Goal: Information Seeking & Learning: Learn about a topic

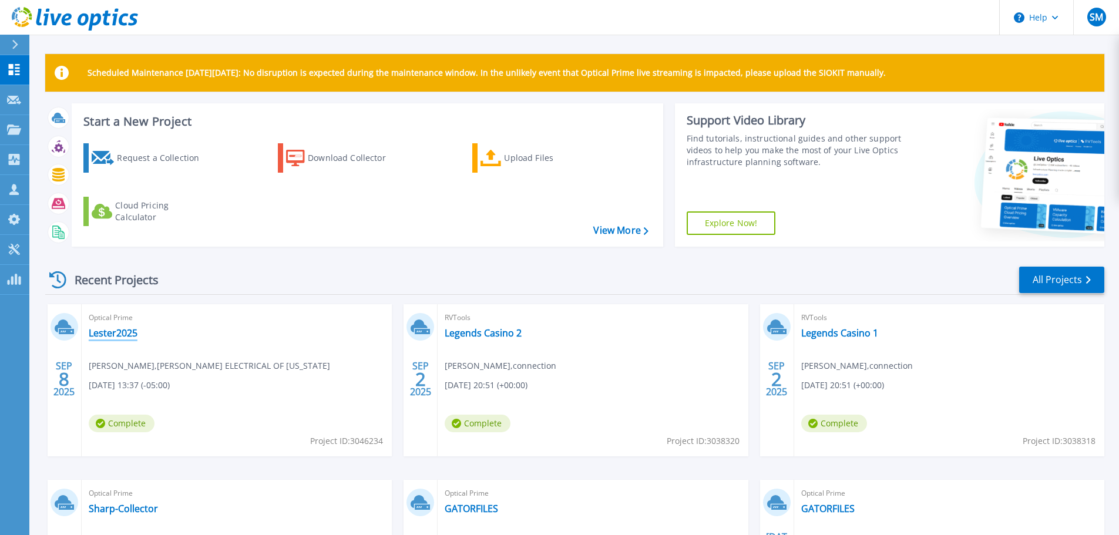
click at [107, 333] on link "Lester2025" at bounding box center [113, 333] width 49 height 12
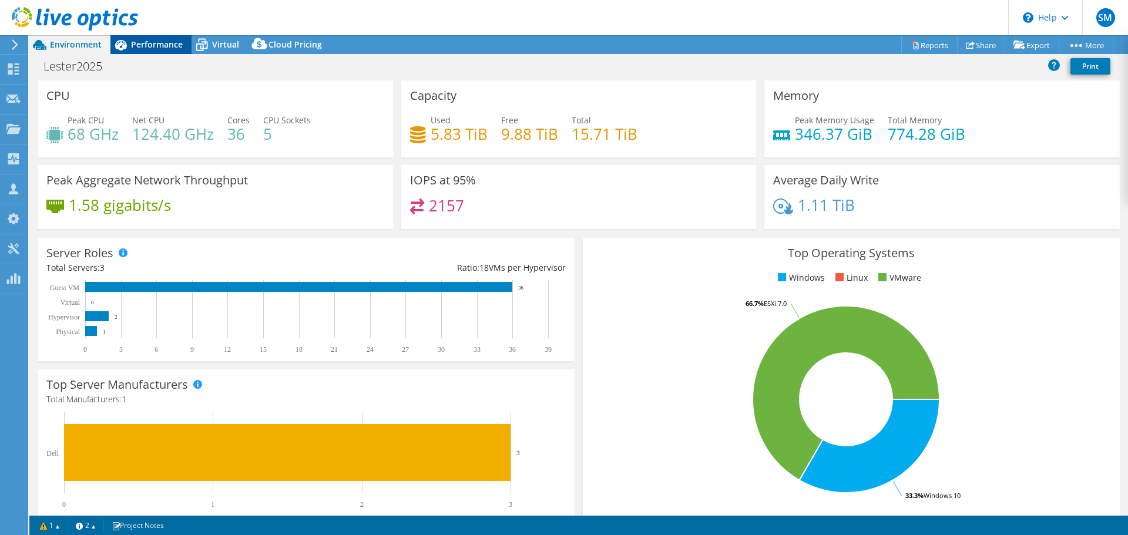
click at [157, 45] on span "Performance" at bounding box center [157, 44] width 52 height 11
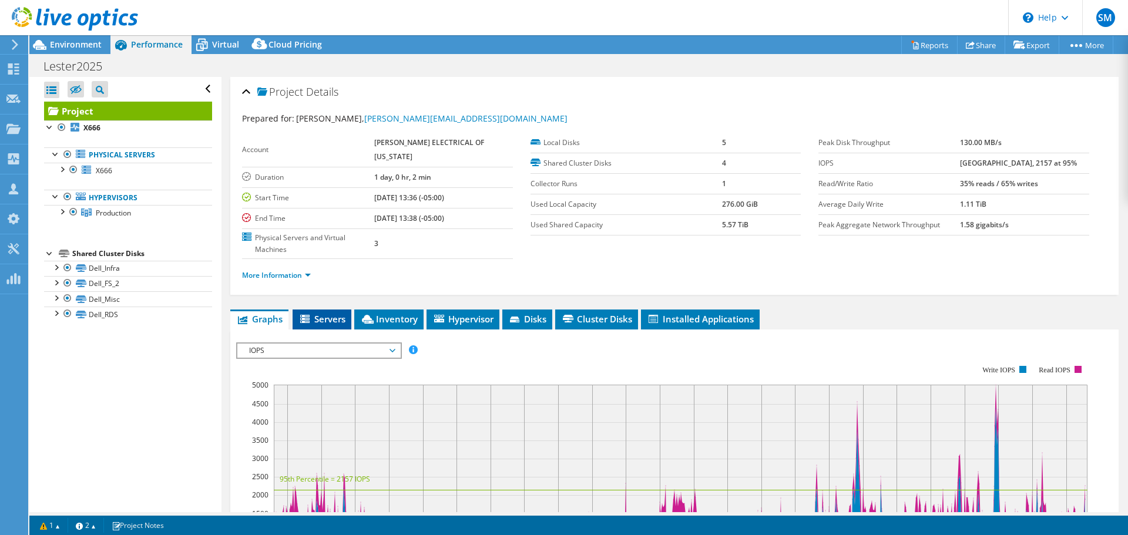
click at [337, 313] on span "Servers" at bounding box center [321, 319] width 47 height 12
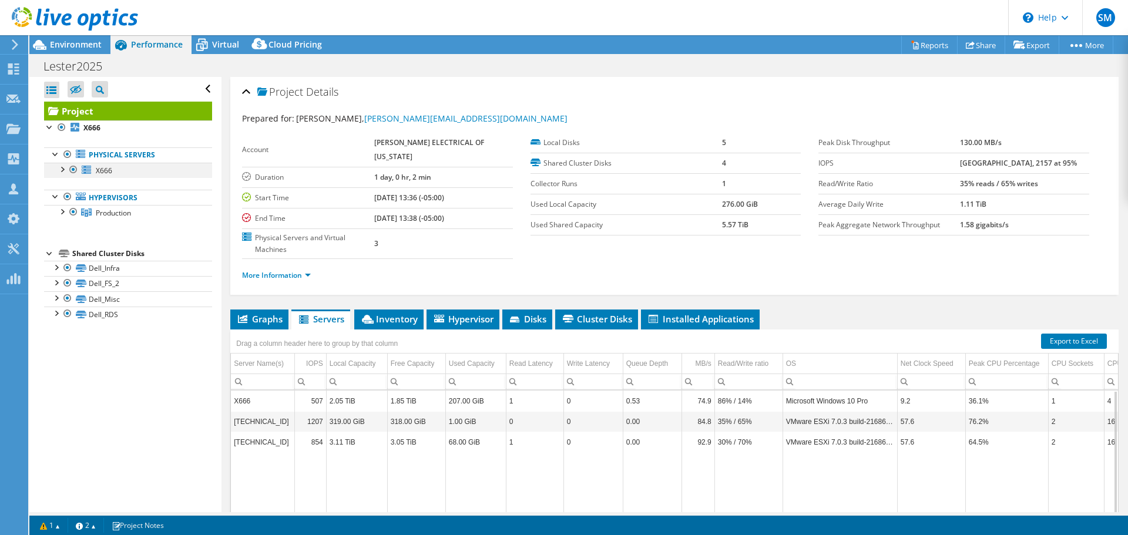
click at [73, 166] on div at bounding box center [74, 170] width 12 height 14
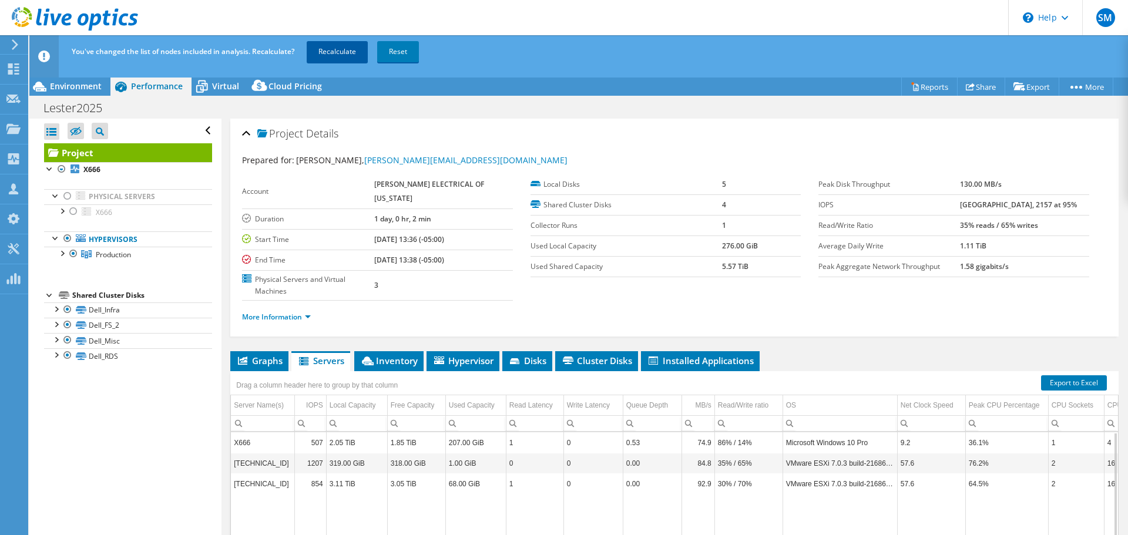
click at [338, 47] on link "Recalculate" at bounding box center [337, 51] width 61 height 21
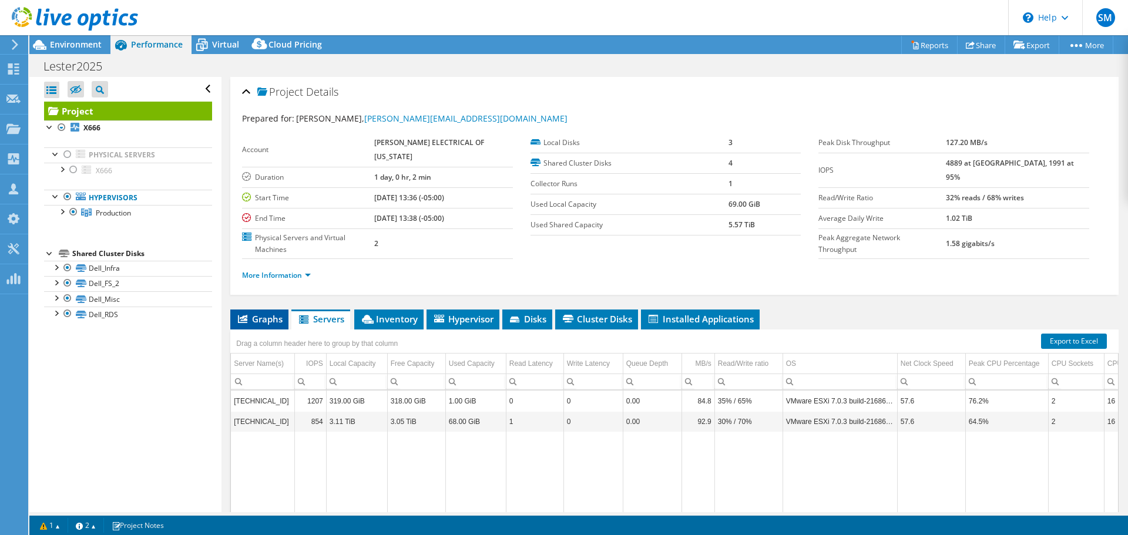
click at [259, 313] on span "Graphs" at bounding box center [259, 319] width 46 height 12
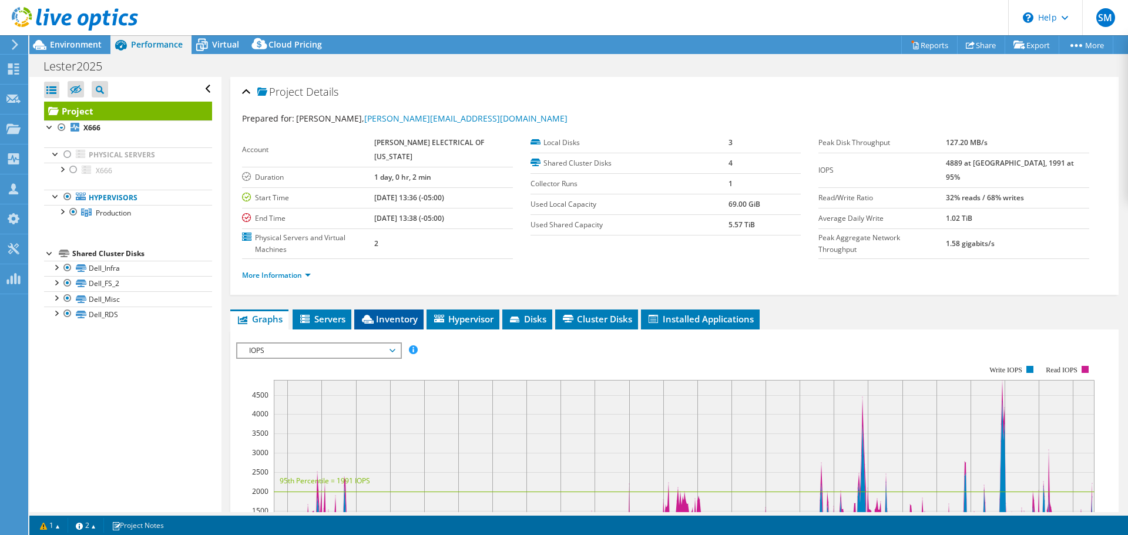
click at [412, 313] on span "Inventory" at bounding box center [389, 319] width 58 height 12
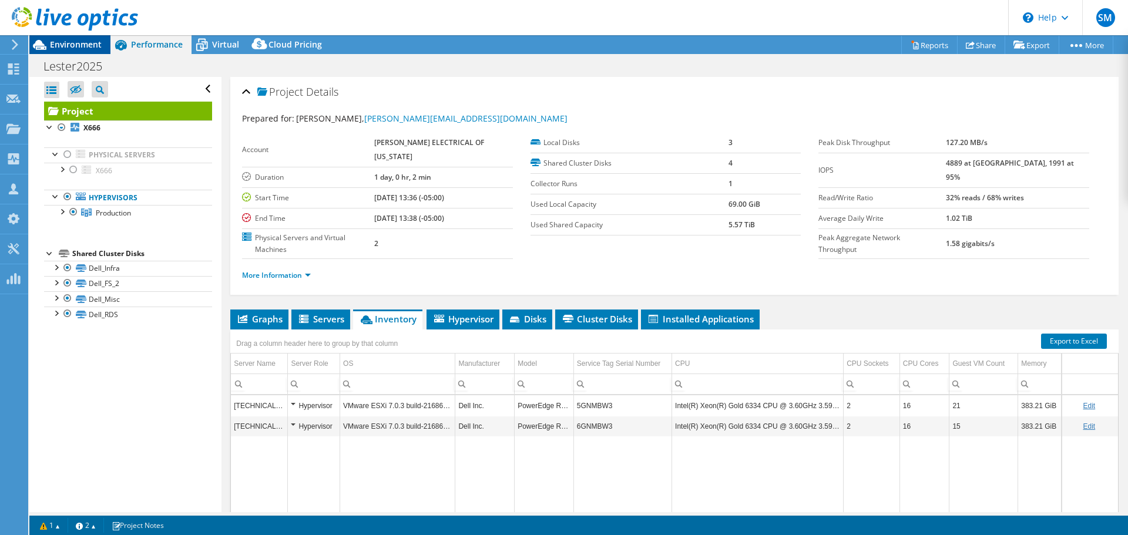
click at [90, 53] on div "Environment" at bounding box center [69, 44] width 81 height 19
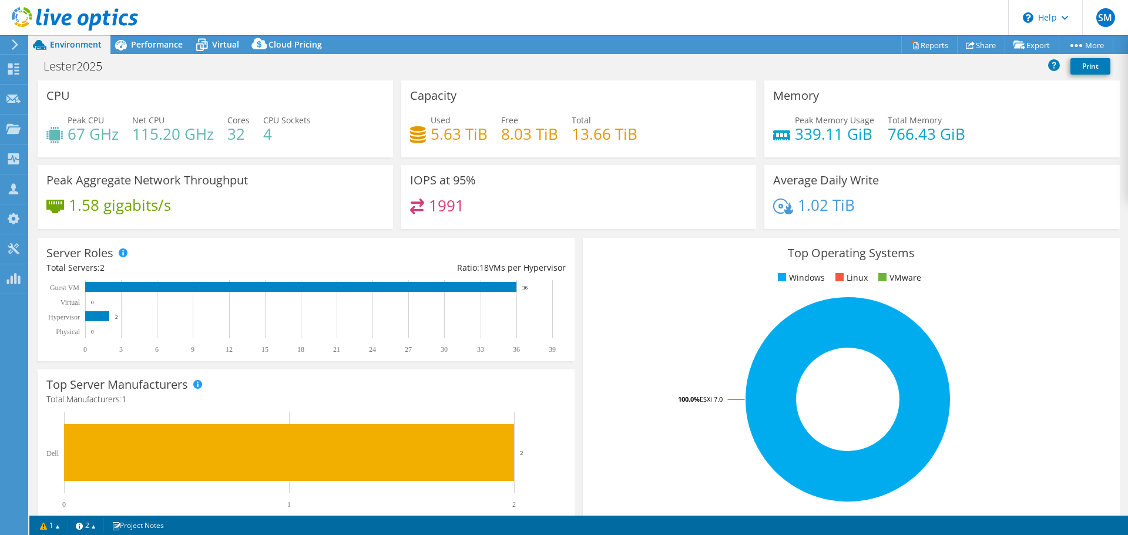
drag, startPoint x: 531, startPoint y: 284, endPoint x: 534, endPoint y: 293, distance: 9.3
click at [534, 293] on rect at bounding box center [302, 316] width 513 height 73
drag, startPoint x: 428, startPoint y: 136, endPoint x: 478, endPoint y: 140, distance: 50.1
click at [478, 140] on h4 "5.63 TiB" at bounding box center [459, 133] width 57 height 13
drag, startPoint x: 485, startPoint y: 134, endPoint x: 427, endPoint y: 133, distance: 58.2
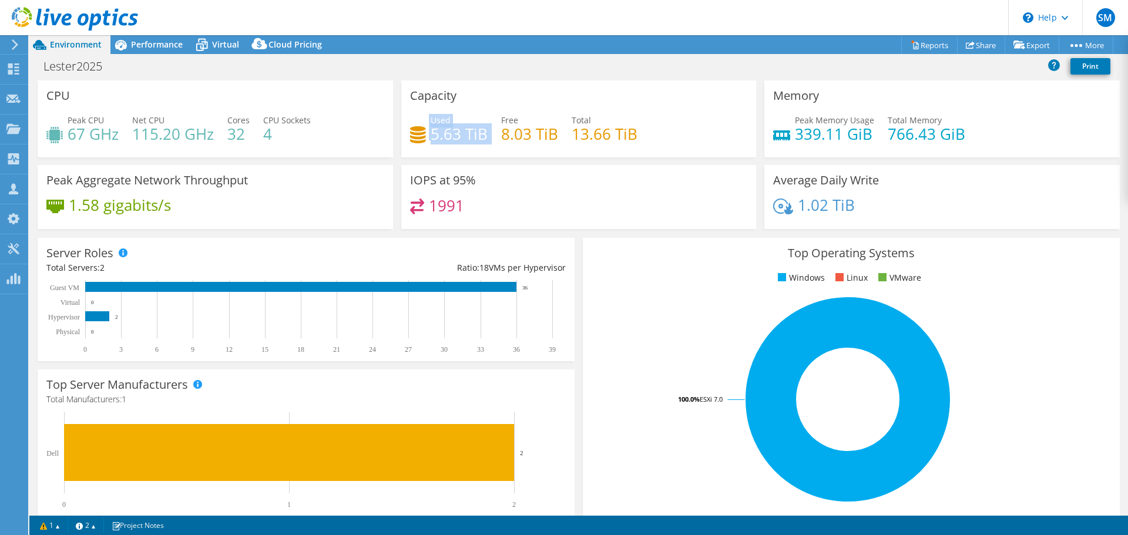
click at [427, 133] on div "Used 5.63 TiB Free 8.03 TiB Total 13.66 TiB" at bounding box center [579, 133] width 338 height 38
click at [496, 145] on div "Used 5.63 TiB Free 8.03 TiB Total 13.66 TiB" at bounding box center [579, 133] width 338 height 38
drag, startPoint x: 429, startPoint y: 135, endPoint x: 484, endPoint y: 142, distance: 55.6
click at [482, 140] on h4 "5.63 TiB" at bounding box center [459, 133] width 57 height 13
click at [566, 156] on div "Capacity Used 5.63 TiB Free 8.03 TiB Total 13.66 TiB" at bounding box center [578, 118] width 355 height 77
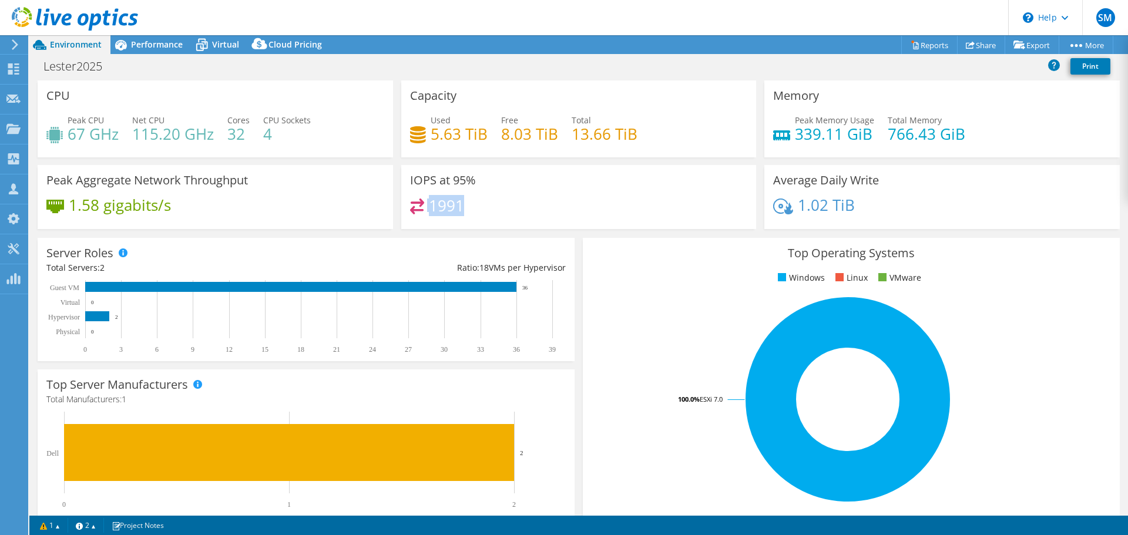
drag, startPoint x: 488, startPoint y: 209, endPoint x: 411, endPoint y: 213, distance: 77.1
click at [411, 213] on div "1991" at bounding box center [579, 211] width 338 height 25
click at [146, 48] on span "Performance" at bounding box center [157, 44] width 52 height 11
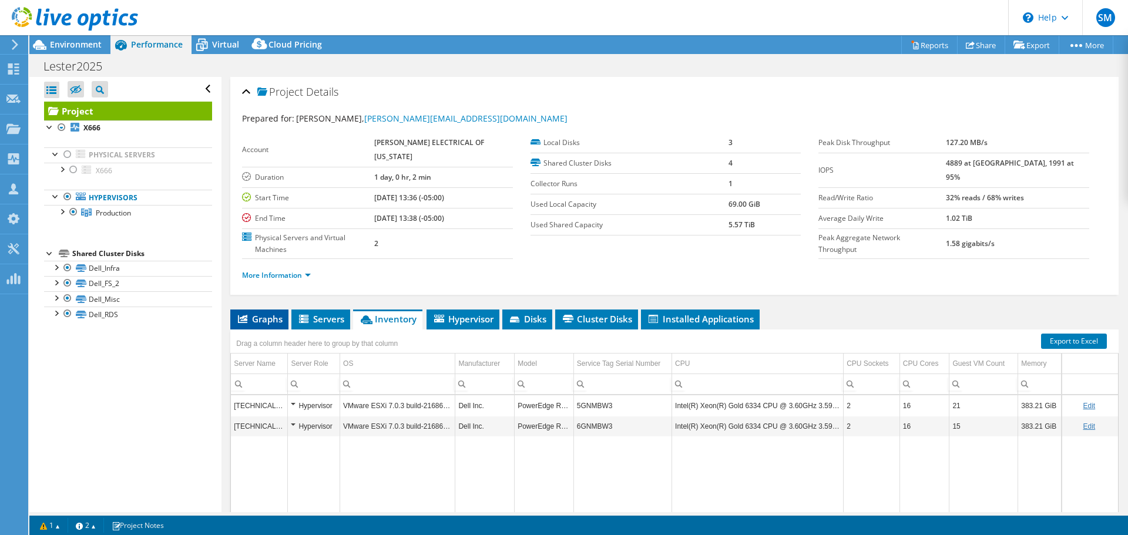
click at [274, 313] on span "Graphs" at bounding box center [259, 319] width 46 height 12
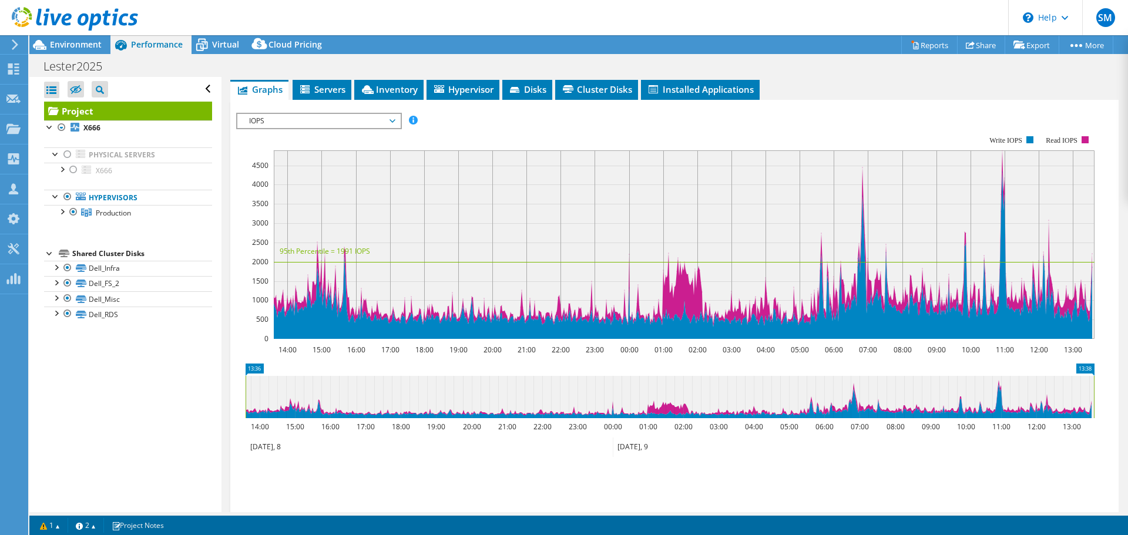
scroll to position [113, 0]
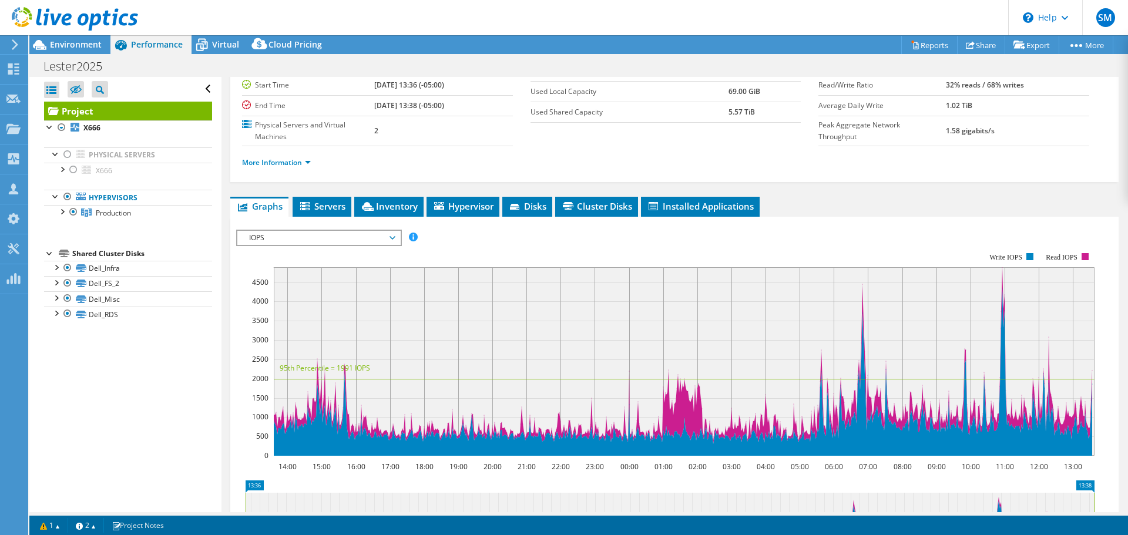
click at [379, 231] on span "IOPS" at bounding box center [318, 238] width 151 height 14
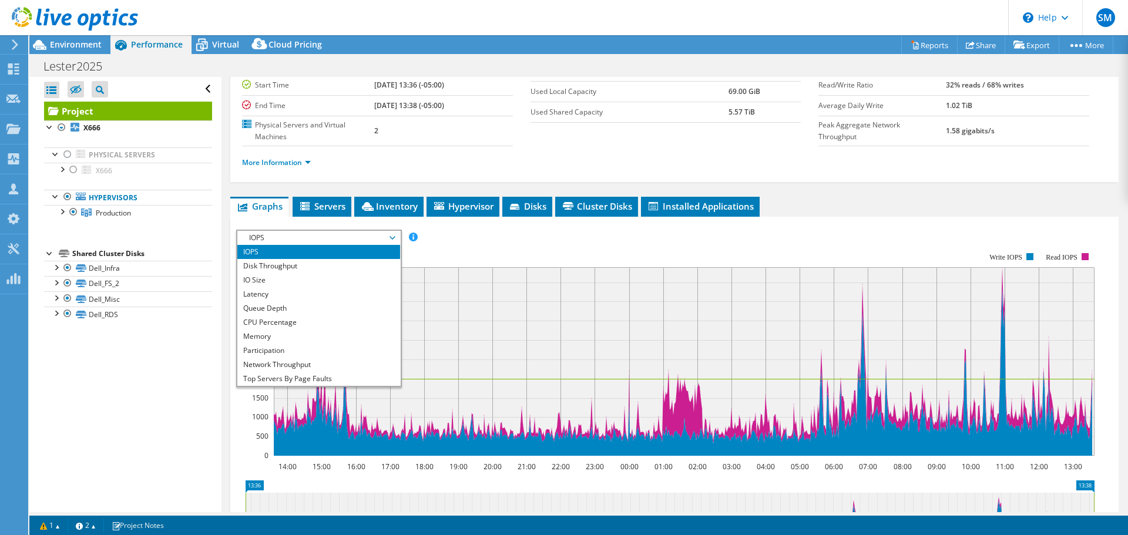
click at [379, 231] on span "IOPS" at bounding box center [318, 238] width 151 height 14
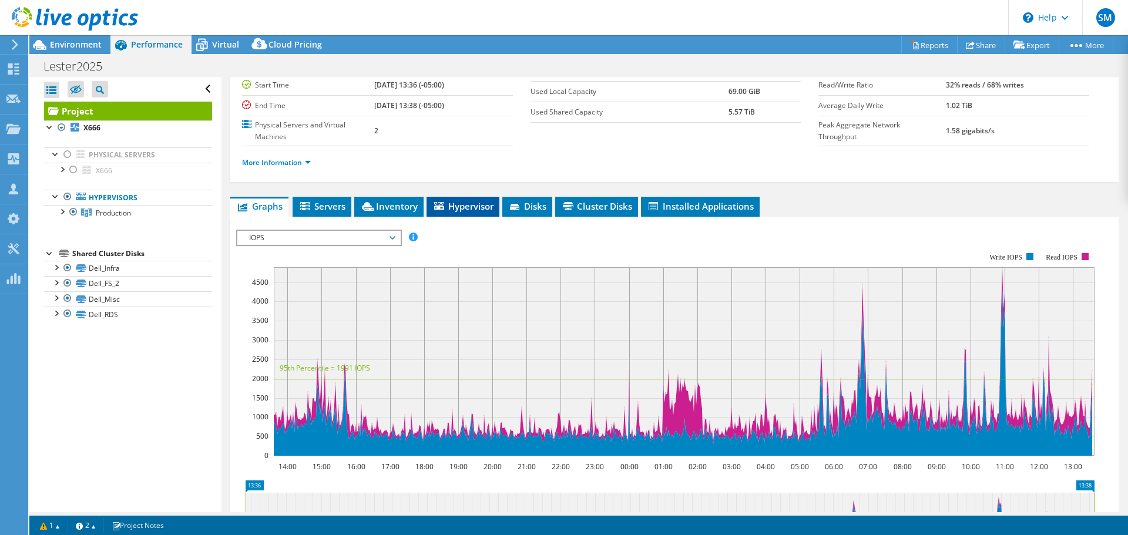
click at [475, 200] on span "Hypervisor" at bounding box center [462, 206] width 61 height 12
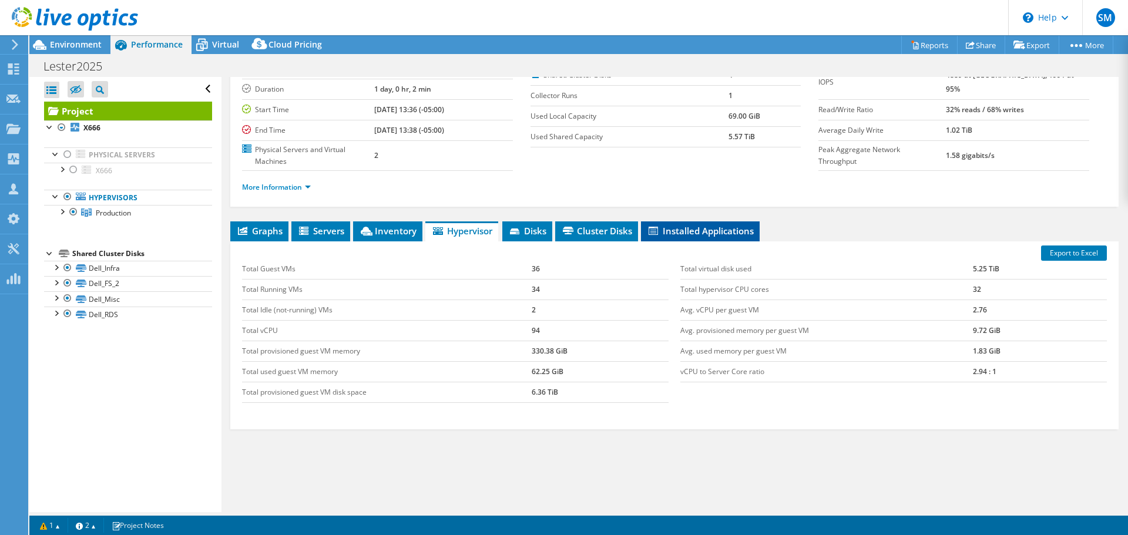
click at [701, 225] on span "Installed Applications" at bounding box center [700, 231] width 107 height 12
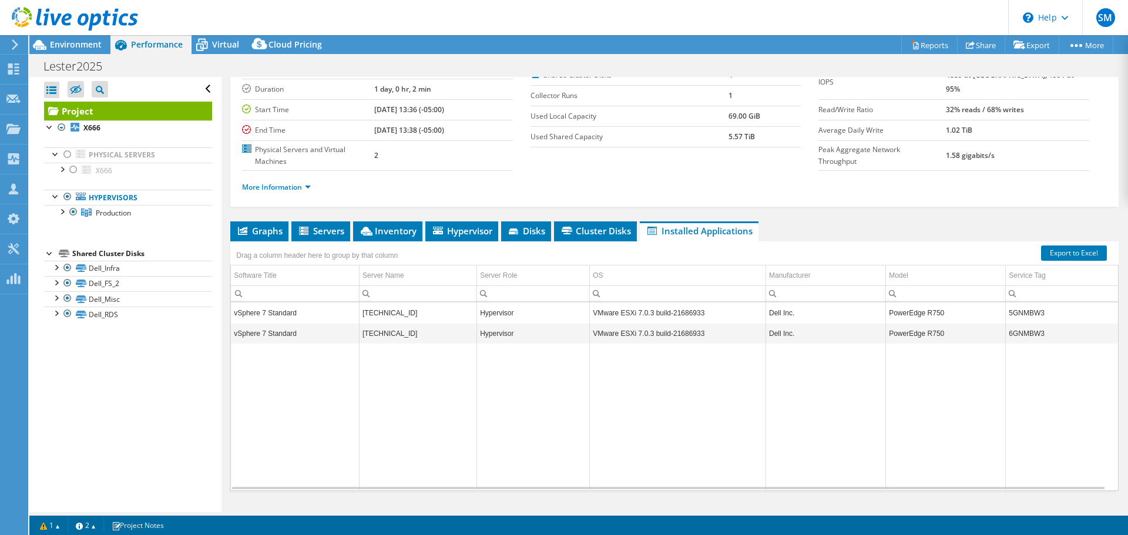
click at [623, 241] on div "Drag a column header here to group by that column" at bounding box center [674, 248] width 888 height 15
click at [603, 225] on span "Cluster Disks" at bounding box center [595, 231] width 71 height 12
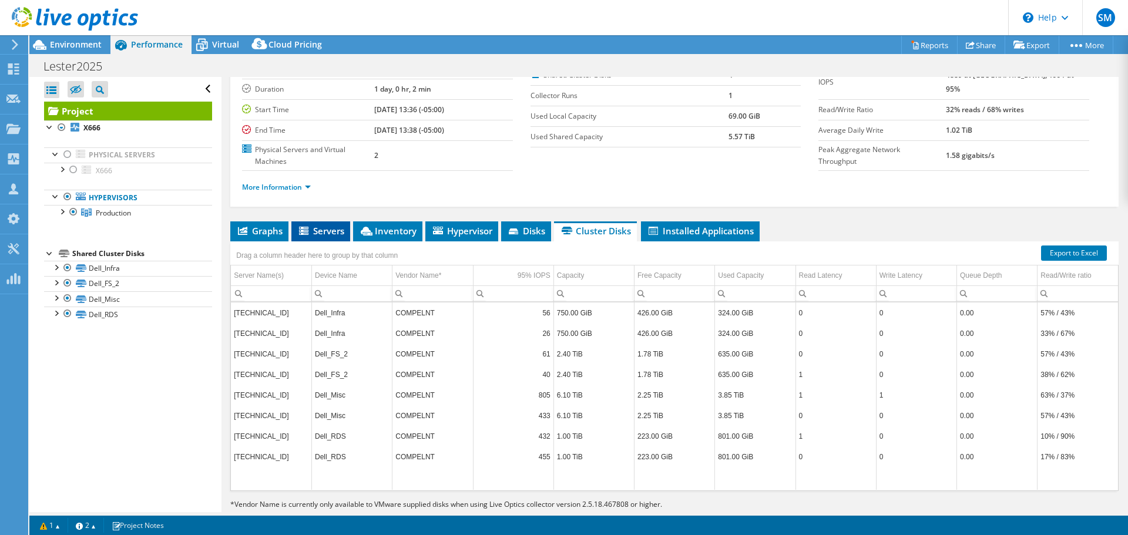
click at [323, 221] on li "Servers" at bounding box center [320, 231] width 59 height 20
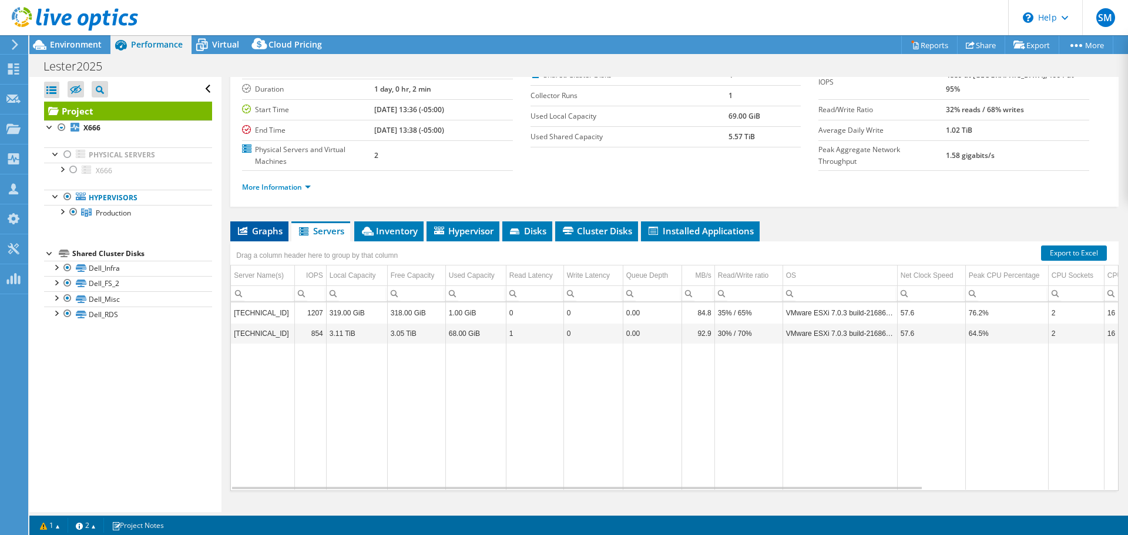
click at [268, 225] on span "Graphs" at bounding box center [259, 231] width 46 height 12
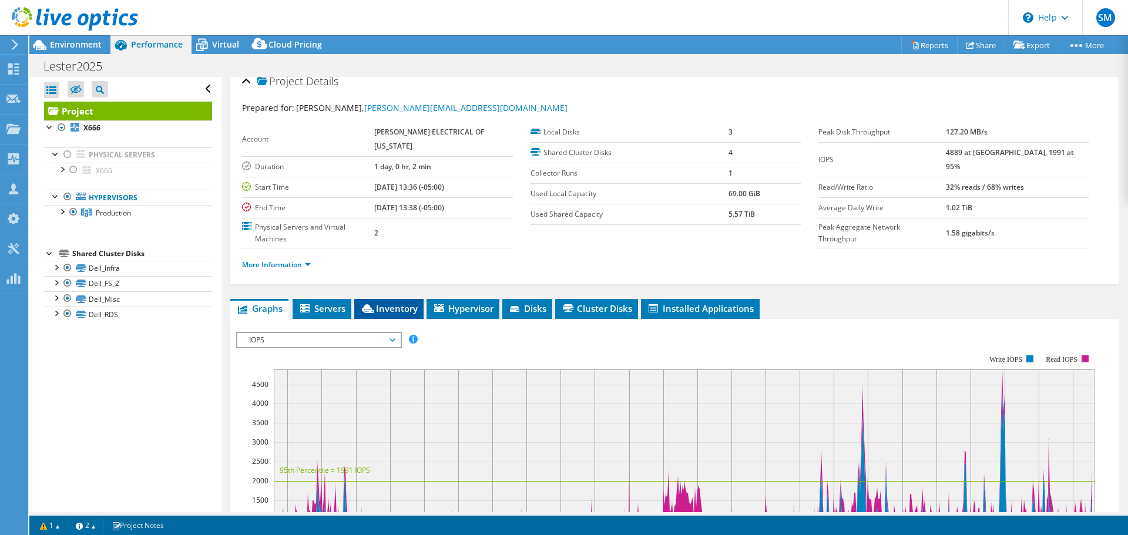
scroll to position [0, 0]
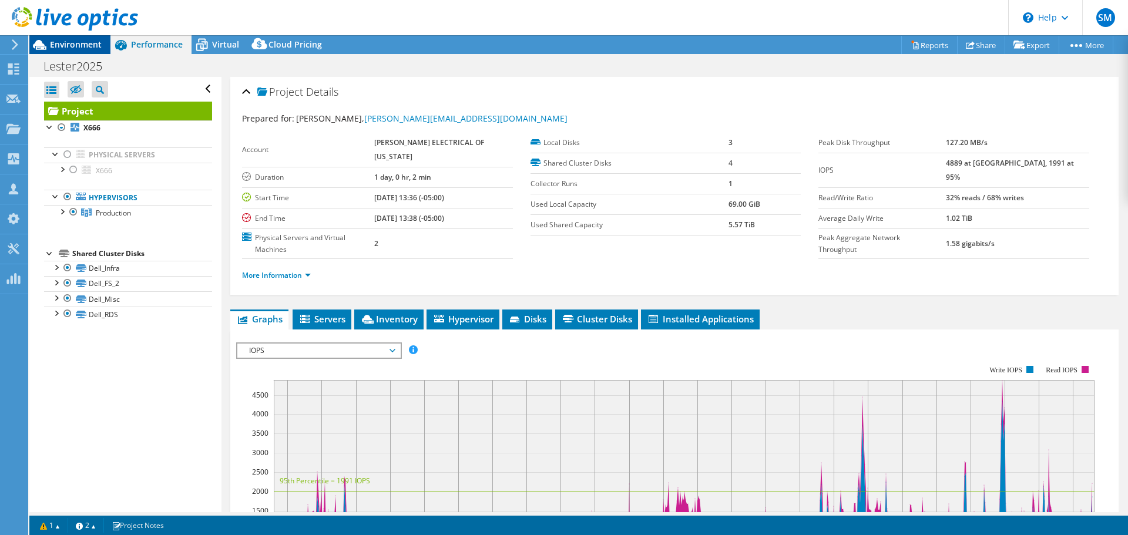
click at [73, 45] on span "Environment" at bounding box center [76, 44] width 52 height 11
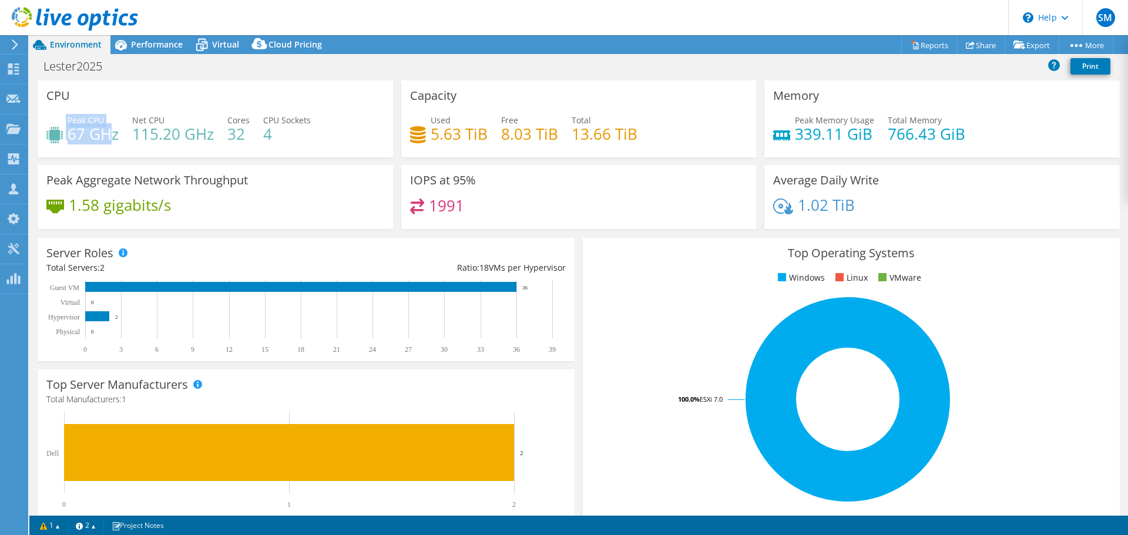
drag, startPoint x: 61, startPoint y: 132, endPoint x: 113, endPoint y: 132, distance: 52.3
click at [113, 132] on div "Peak CPU 67 GHz" at bounding box center [82, 127] width 72 height 26
drag, startPoint x: 216, startPoint y: 136, endPoint x: 131, endPoint y: 134, distance: 85.2
click at [131, 134] on div "Peak CPU 67 GHz Net CPU 115.20 GHz Cores 32 CPU Sockets 4" at bounding box center [215, 133] width 338 height 38
click at [166, 137] on h4 "115.20 GHz" at bounding box center [173, 133] width 82 height 13
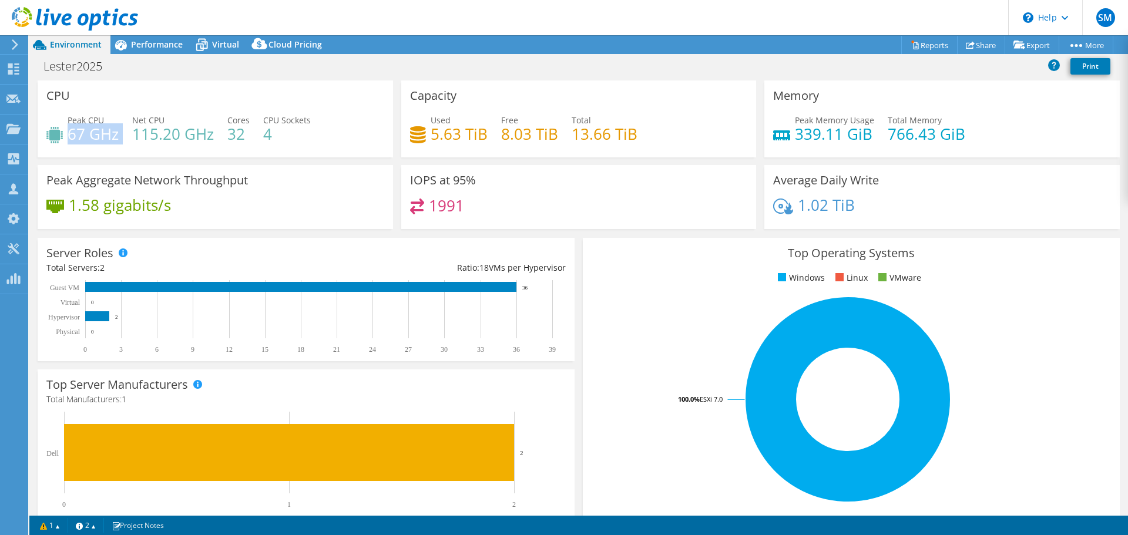
drag, startPoint x: 126, startPoint y: 137, endPoint x: 80, endPoint y: 140, distance: 46.5
click at [68, 141] on div "Peak CPU 67 GHz Net CPU 115.20 GHz Cores 32 CPU Sockets 4" at bounding box center [215, 133] width 338 height 38
drag, startPoint x: 132, startPoint y: 130, endPoint x: 203, endPoint y: 134, distance: 71.8
click at [203, 134] on div "Peak CPU 67 GHz Net CPU 115.20 GHz Cores 32 CPU Sockets 4" at bounding box center [215, 133] width 338 height 38
click at [172, 139] on h4 "115.20 GHz" at bounding box center [173, 133] width 82 height 13
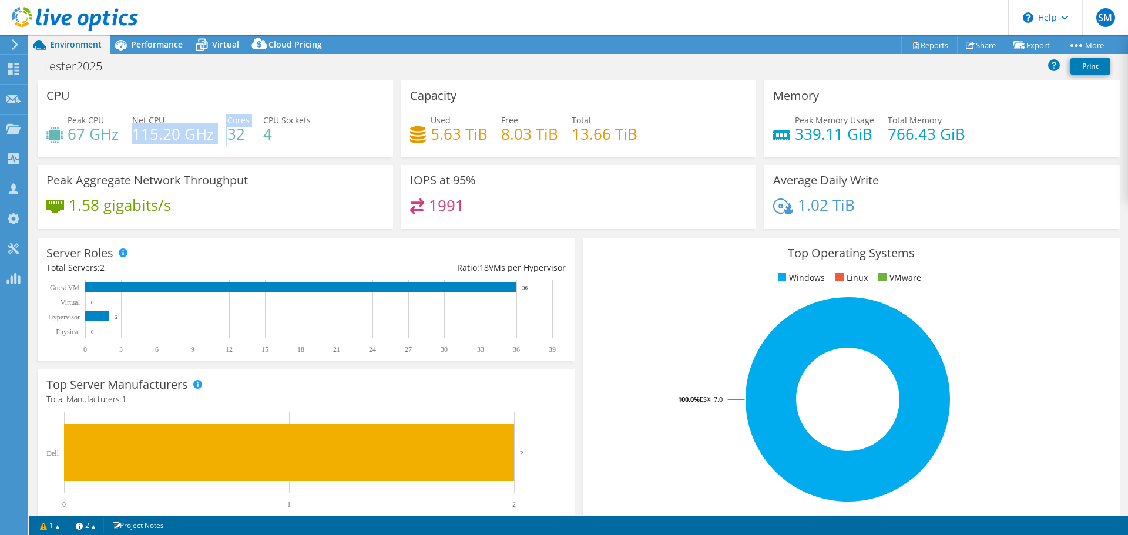
drag, startPoint x: 228, startPoint y: 137, endPoint x: 133, endPoint y: 139, distance: 94.6
click at [133, 139] on div "Peak CPU 67 GHz Net CPU 115.20 GHz Cores 32 CPU Sockets 4" at bounding box center [215, 133] width 338 height 38
click at [150, 139] on h4 "115.20 GHz" at bounding box center [173, 133] width 82 height 13
drag, startPoint x: 425, startPoint y: 132, endPoint x: 486, endPoint y: 132, distance: 60.5
click at [486, 132] on div "Used 5.63 TiB Free 8.03 TiB Total 13.66 TiB" at bounding box center [579, 133] width 338 height 38
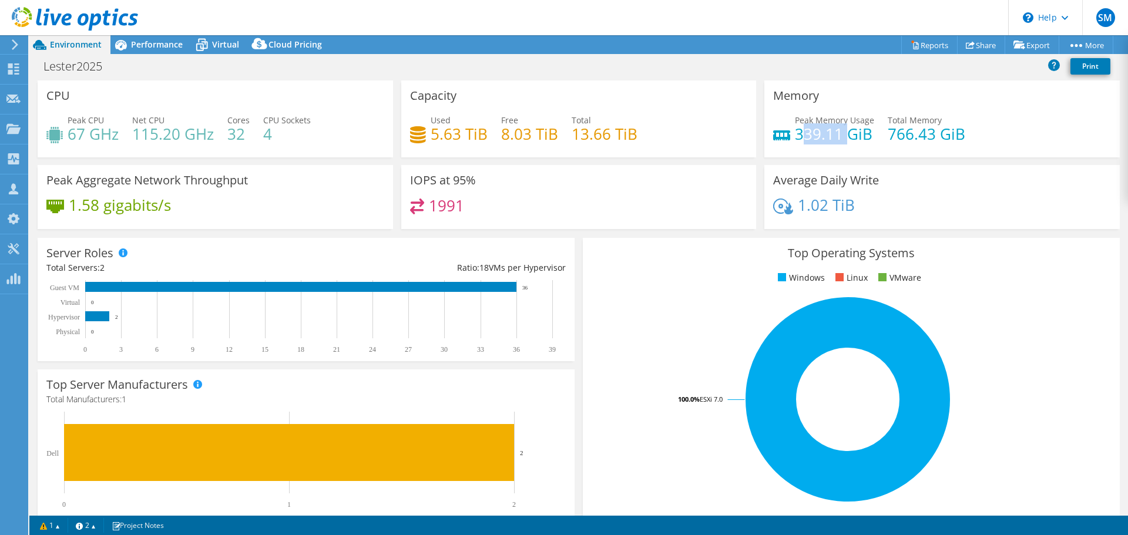
drag, startPoint x: 794, startPoint y: 137, endPoint x: 840, endPoint y: 136, distance: 45.3
click at [840, 136] on h4 "339.11 GiB" at bounding box center [834, 133] width 79 height 13
drag, startPoint x: 871, startPoint y: 135, endPoint x: 789, endPoint y: 130, distance: 82.4
click at [789, 130] on div "Peak Memory Usage 339.11 GiB Total Memory 766.43 GiB" at bounding box center [942, 133] width 338 height 38
drag, startPoint x: 882, startPoint y: 135, endPoint x: 965, endPoint y: 133, distance: 83.4
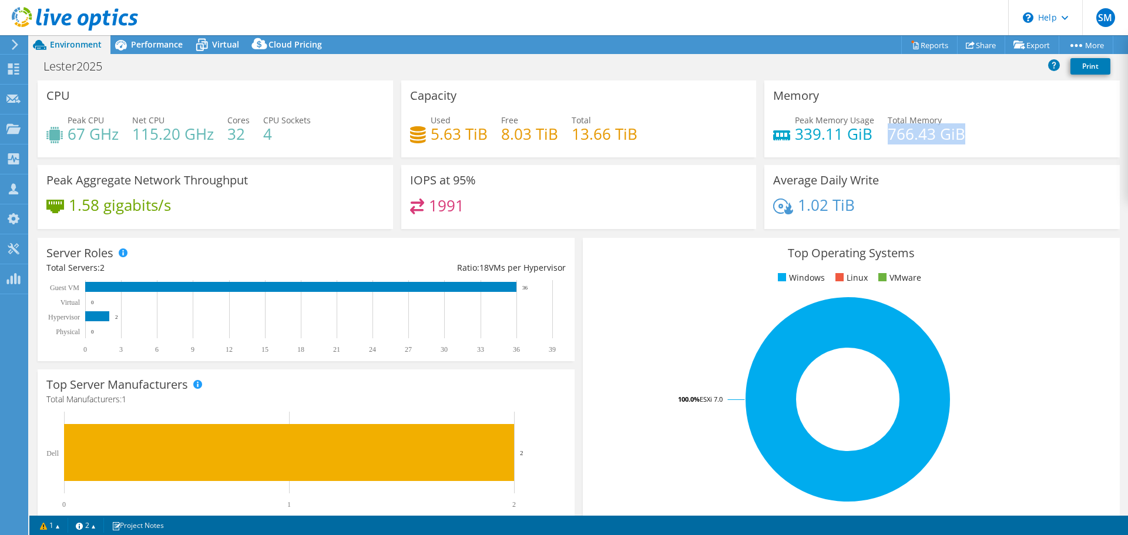
click at [965, 133] on div "Peak Memory Usage 339.11 GiB Total Memory 766.43 GiB" at bounding box center [942, 133] width 338 height 38
click at [837, 139] on h4 "339.11 GiB" at bounding box center [834, 133] width 79 height 13
drag, startPoint x: 876, startPoint y: 132, endPoint x: 860, endPoint y: 134, distance: 16.0
click at [790, 139] on div "Peak Memory Usage 339.11 GiB Total Memory 766.43 GiB" at bounding box center [942, 133] width 338 height 38
drag, startPoint x: 969, startPoint y: 133, endPoint x: 883, endPoint y: 135, distance: 86.4
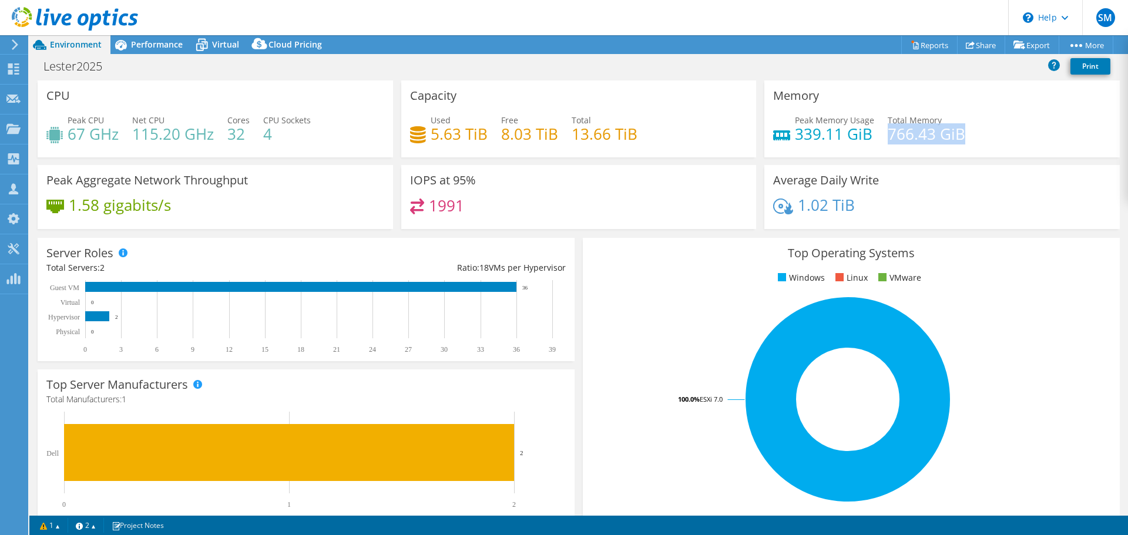
click at [883, 135] on div "Peak Memory Usage 339.11 GiB Total Memory 766.43 GiB" at bounding box center [942, 133] width 338 height 38
drag, startPoint x: 471, startPoint y: 208, endPoint x: 421, endPoint y: 204, distance: 50.1
click at [421, 204] on div "1991" at bounding box center [579, 211] width 338 height 25
drag, startPoint x: 525, startPoint y: 187, endPoint x: 404, endPoint y: 189, distance: 121.0
click at [404, 189] on div "IOPS at 95% 1991" at bounding box center [578, 197] width 355 height 64
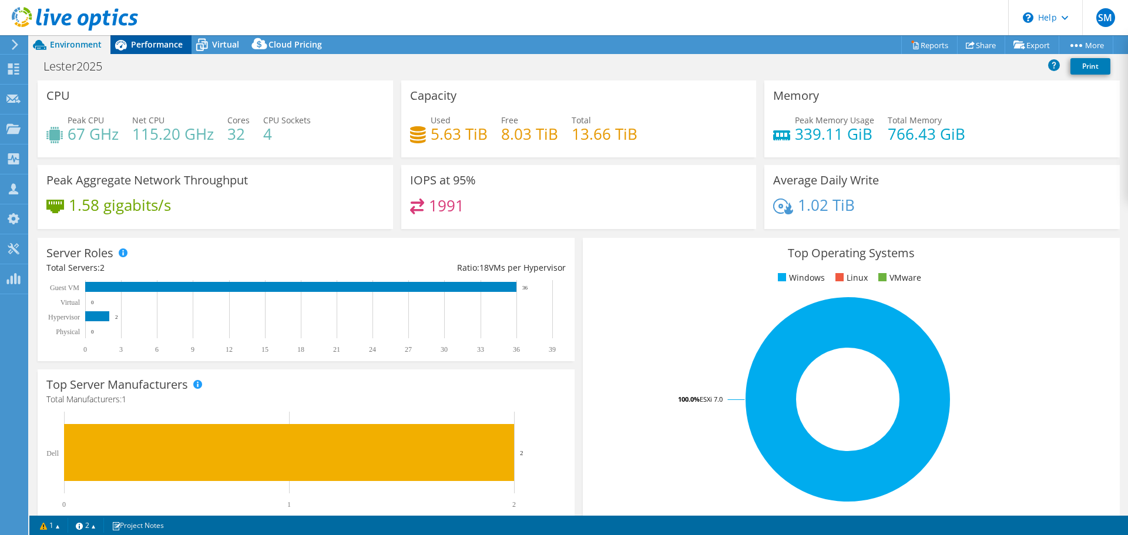
click at [145, 38] on div "Performance" at bounding box center [150, 44] width 81 height 19
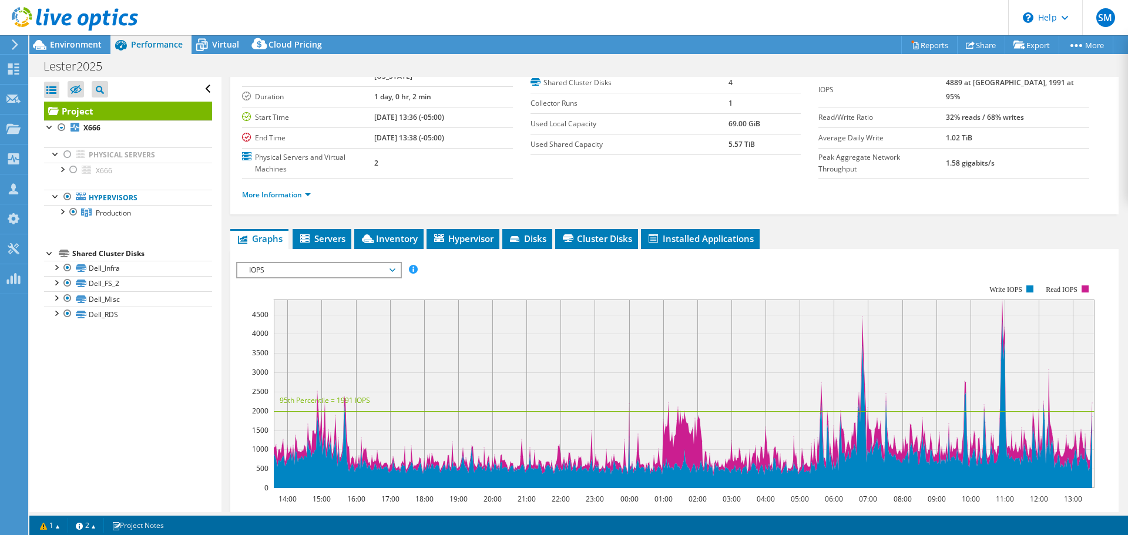
scroll to position [118, 0]
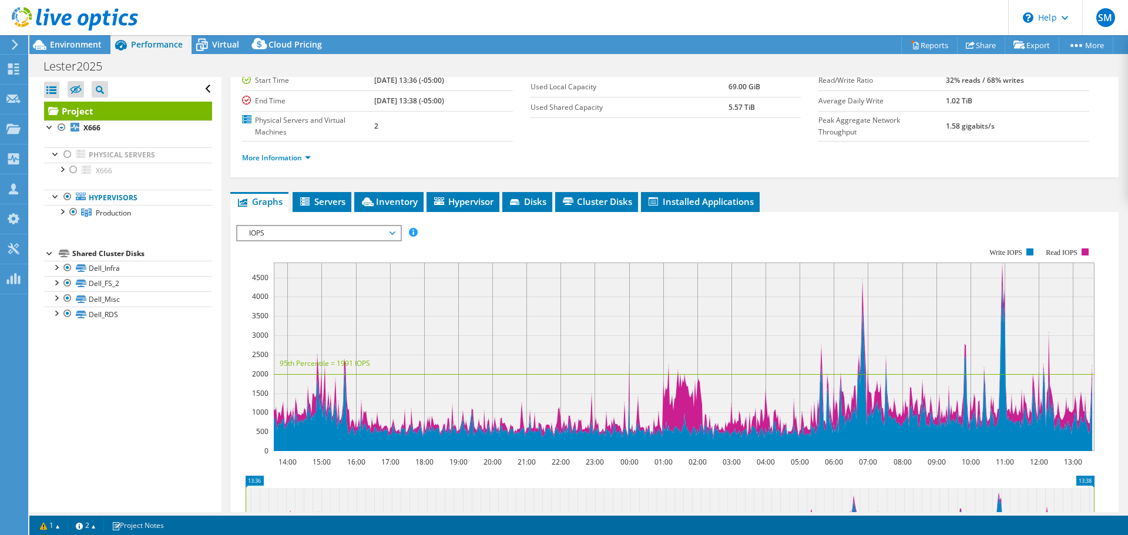
click at [1003, 263] on rect at bounding box center [684, 357] width 821 height 189
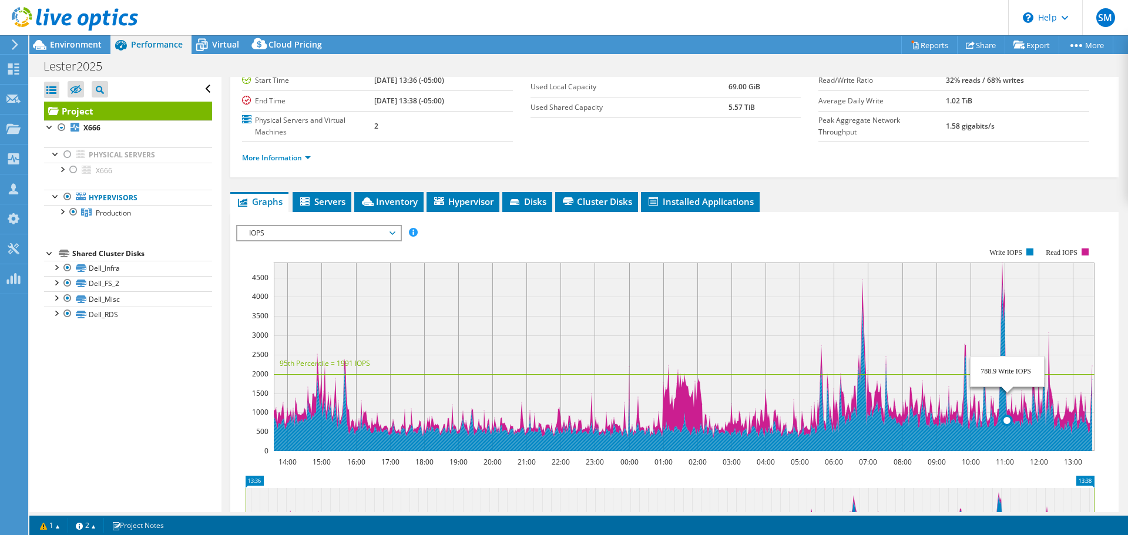
click at [1008, 313] on rect at bounding box center [684, 357] width 821 height 189
click at [1001, 263] on rect at bounding box center [684, 357] width 821 height 189
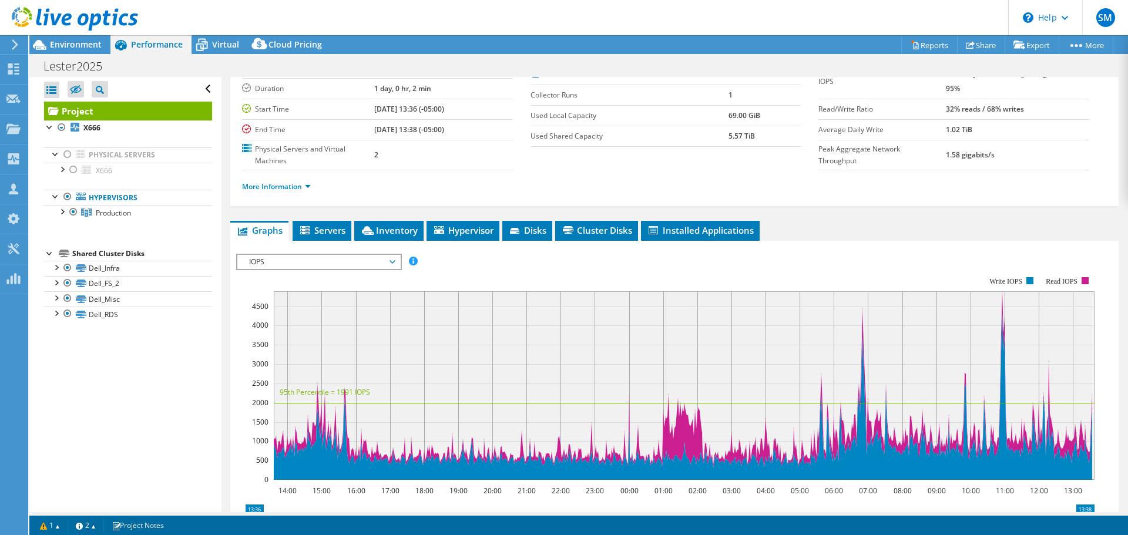
scroll to position [0, 0]
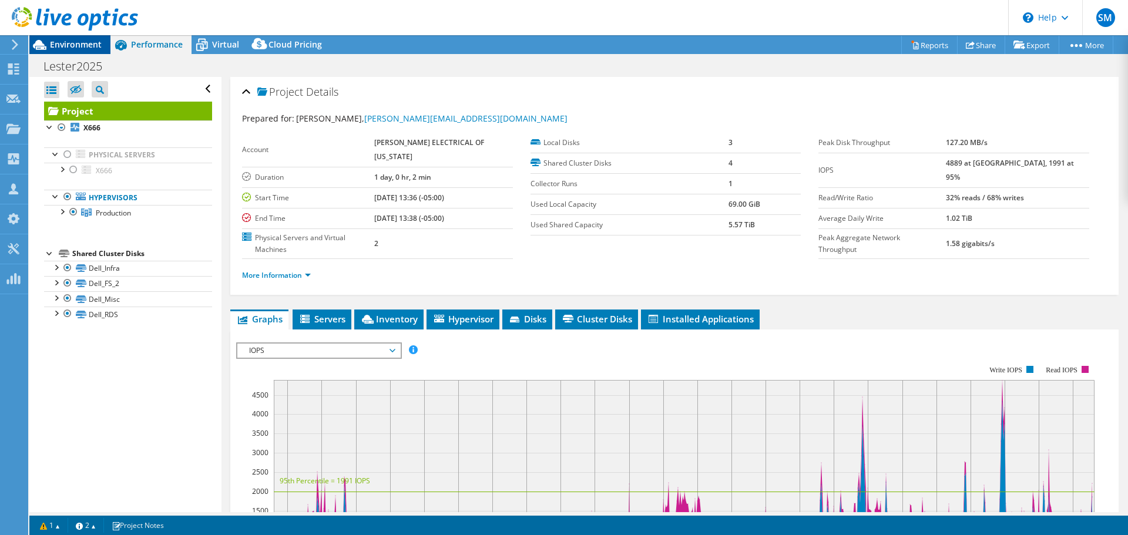
click at [82, 41] on span "Environment" at bounding box center [76, 44] width 52 height 11
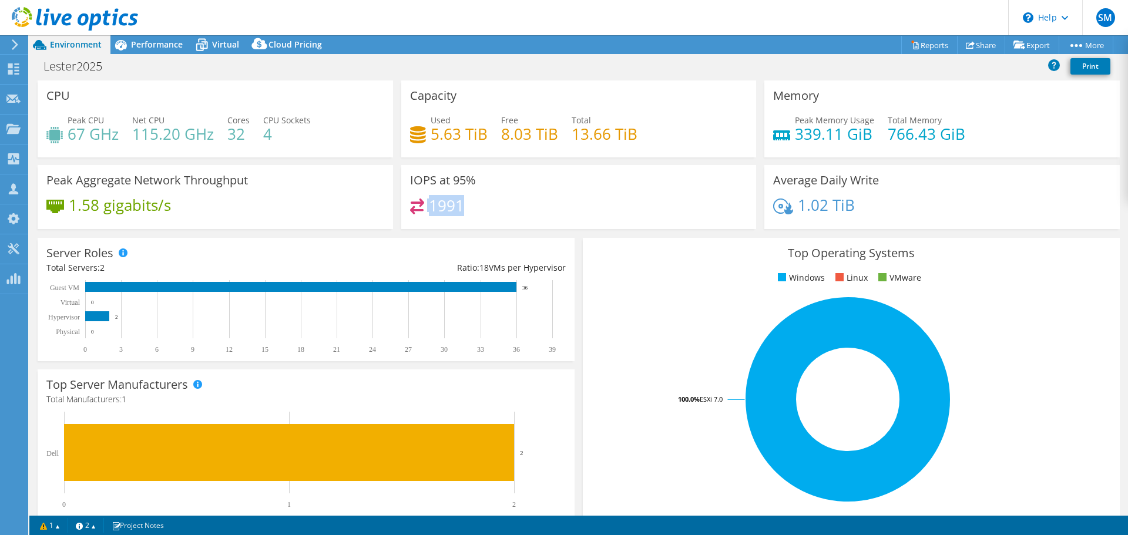
drag, startPoint x: 481, startPoint y: 199, endPoint x: 474, endPoint y: 210, distance: 12.9
click at [474, 210] on div "IOPS at 95% 1991" at bounding box center [578, 197] width 355 height 64
drag, startPoint x: 407, startPoint y: 134, endPoint x: 444, endPoint y: 137, distance: 36.6
click at [444, 137] on div "Used 5.63 TiB" at bounding box center [449, 127] width 78 height 26
drag, startPoint x: 472, startPoint y: 213, endPoint x: 407, endPoint y: 200, distance: 66.0
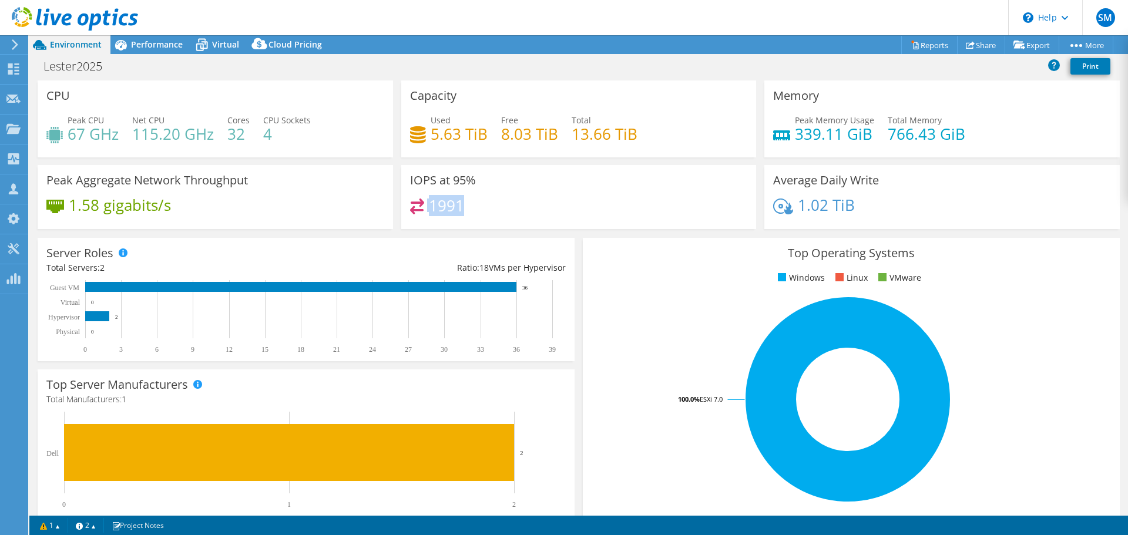
click at [410, 200] on div "1991" at bounding box center [579, 211] width 338 height 25
click at [458, 203] on h4 "1991" at bounding box center [446, 205] width 35 height 13
click at [449, 212] on h4 "1991" at bounding box center [446, 205] width 35 height 13
drag, startPoint x: 487, startPoint y: 180, endPoint x: 397, endPoint y: 190, distance: 91.0
click at [397, 190] on div "IOPS at 95% 1991" at bounding box center [579, 197] width 364 height 64
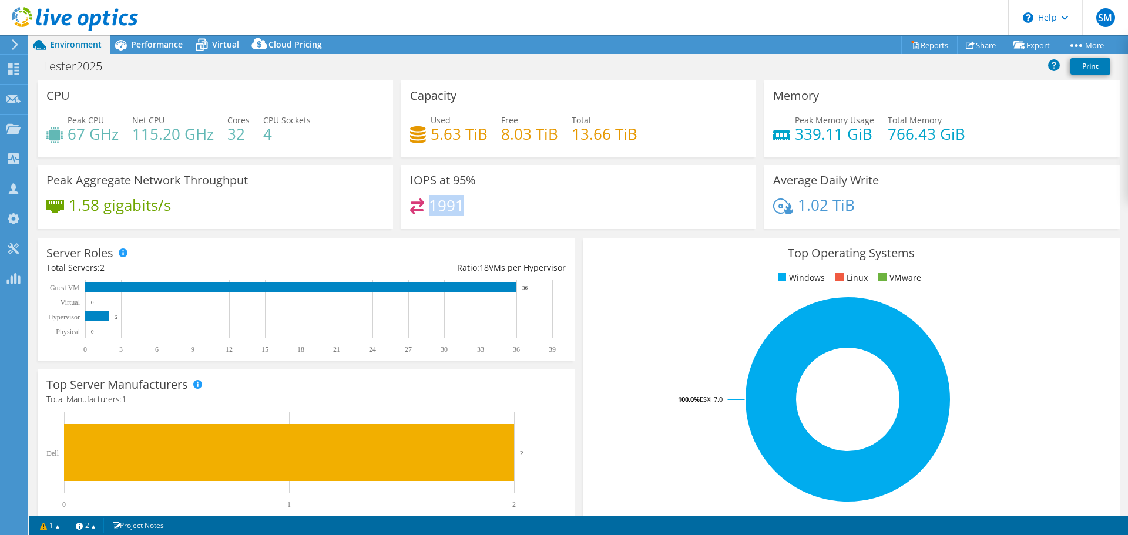
drag, startPoint x: 485, startPoint y: 205, endPoint x: 428, endPoint y: 209, distance: 56.6
click at [428, 209] on div "1991" at bounding box center [579, 211] width 338 height 25
click at [469, 188] on div "IOPS at 95% 1991" at bounding box center [578, 197] width 355 height 64
drag, startPoint x: 481, startPoint y: 203, endPoint x: 410, endPoint y: 206, distance: 70.6
click at [410, 206] on div "1991" at bounding box center [579, 211] width 338 height 25
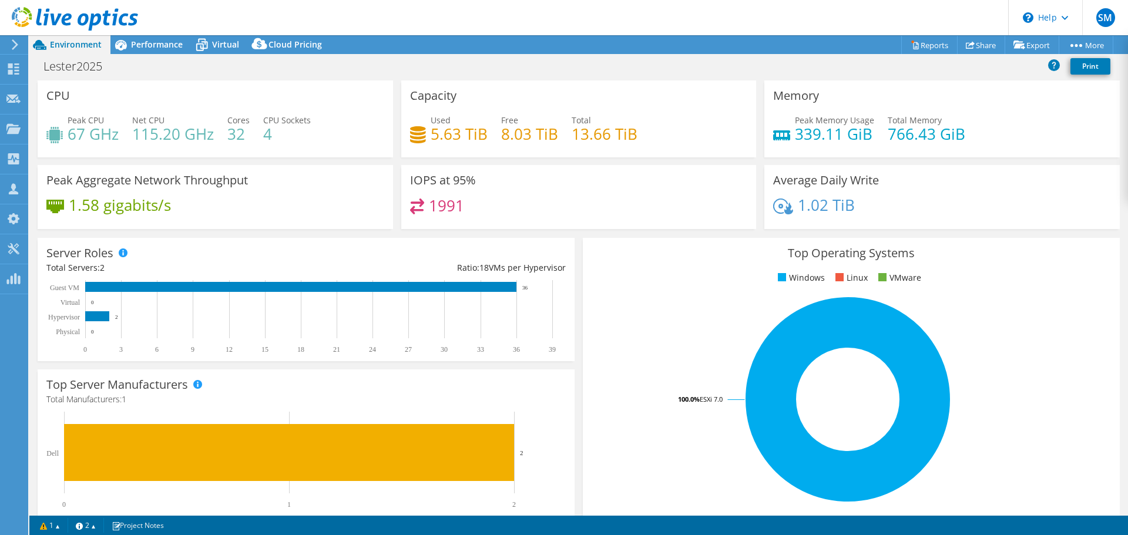
click at [471, 175] on h3 "IOPS at 95%" at bounding box center [443, 180] width 66 height 13
drag, startPoint x: 472, startPoint y: 208, endPoint x: 395, endPoint y: 187, distance: 80.4
click at [397, 187] on div "IOPS at 95% 1991" at bounding box center [579, 197] width 364 height 64
click at [444, 199] on h4 "1991" at bounding box center [446, 205] width 35 height 13
drag, startPoint x: 421, startPoint y: 137, endPoint x: 470, endPoint y: 132, distance: 49.6
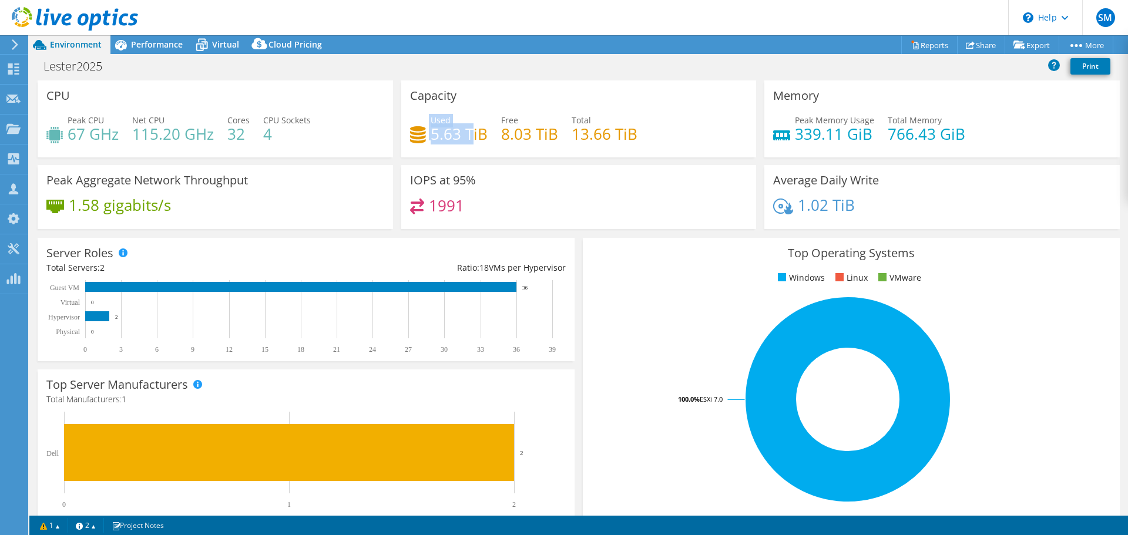
click at [470, 132] on div "Used 5.63 TiB" at bounding box center [449, 127] width 78 height 26
click at [620, 214] on div "1991" at bounding box center [579, 211] width 338 height 25
drag, startPoint x: 518, startPoint y: 202, endPoint x: 452, endPoint y: 189, distance: 67.8
click at [422, 208] on div "1991" at bounding box center [579, 211] width 338 height 25
click at [468, 185] on h3 "IOPS at 95%" at bounding box center [443, 180] width 66 height 13
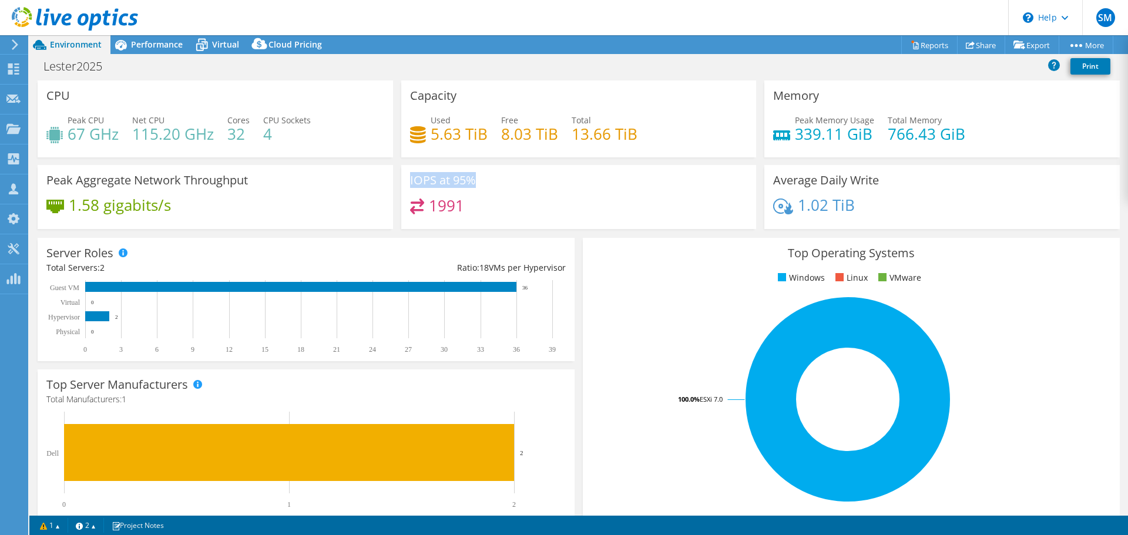
drag, startPoint x: 486, startPoint y: 177, endPoint x: 401, endPoint y: 172, distance: 86.0
click at [401, 172] on div "IOPS at 95% 1991" at bounding box center [578, 197] width 355 height 64
click at [476, 26] on header "SM Partner Team Member [PERSON_NAME] [PERSON_NAME][EMAIL_ADDRESS][PERSON_NAME][…" at bounding box center [564, 17] width 1128 height 35
